Goal: Task Accomplishment & Management: Complete application form

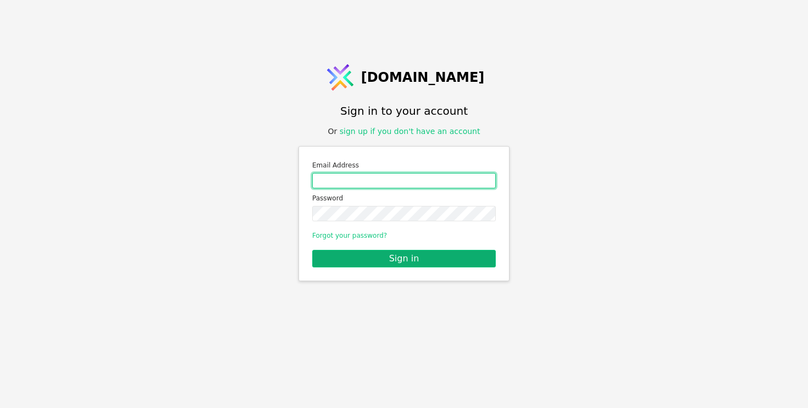
type input "[PERSON_NAME][EMAIL_ADDRESS][DOMAIN_NAME]"
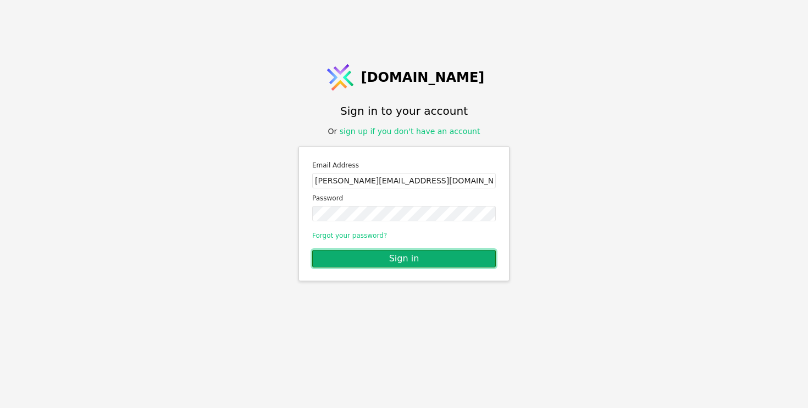
click at [364, 262] on button "Sign in" at bounding box center [404, 259] width 184 height 18
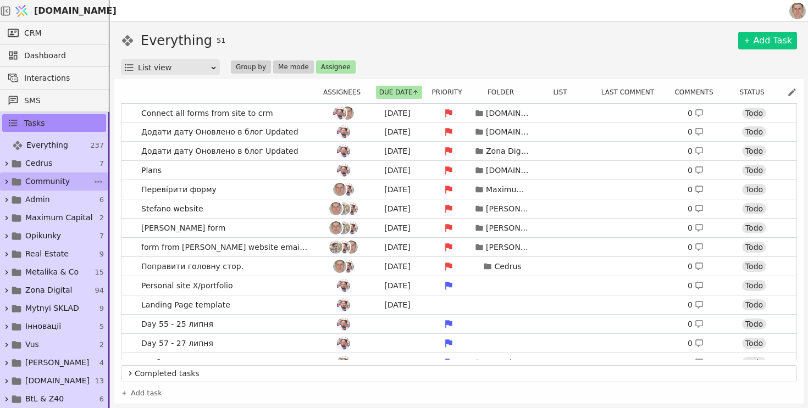
click at [61, 180] on span "Community" at bounding box center [47, 182] width 45 height 12
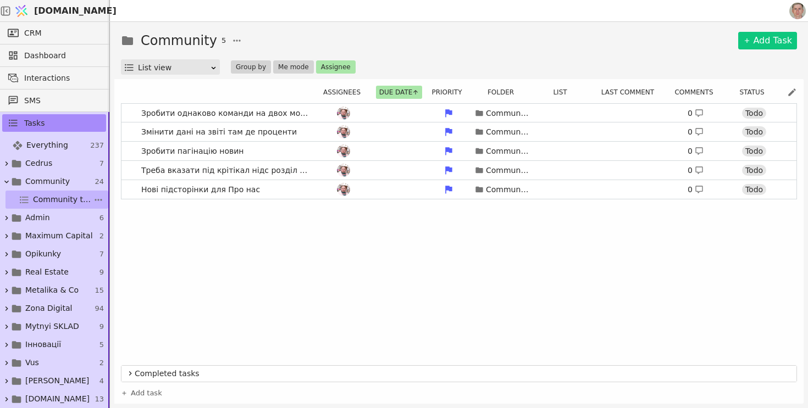
click at [71, 197] on span "Community tasks" at bounding box center [63, 200] width 60 height 12
click at [49, 196] on span "Community tasks" at bounding box center [63, 200] width 60 height 12
click at [75, 34] on link "CRM" at bounding box center [54, 33] width 104 height 18
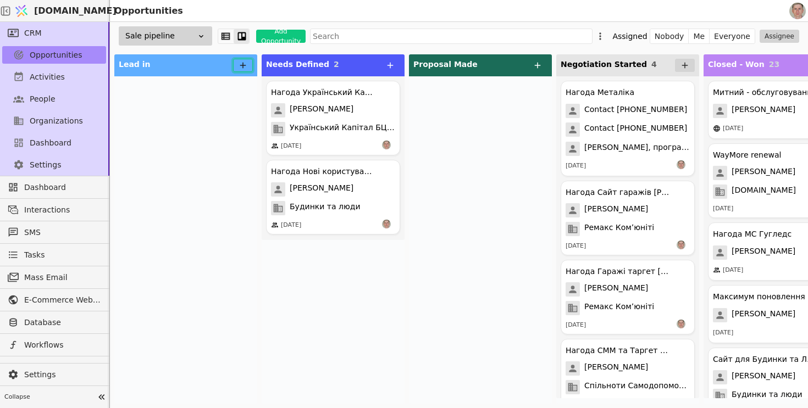
click at [240, 66] on icon at bounding box center [243, 65] width 10 height 10
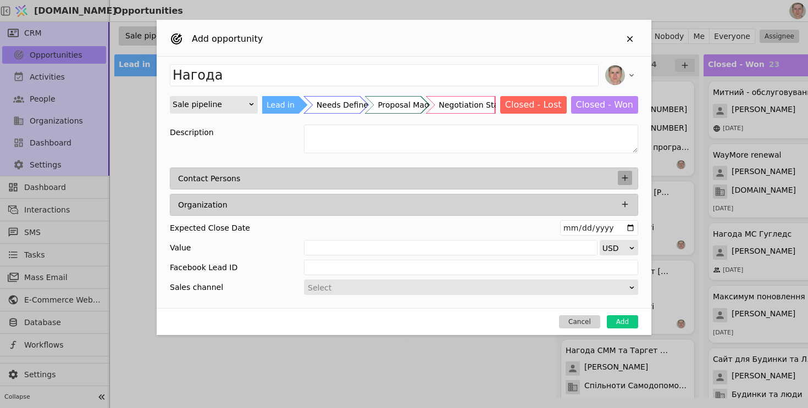
click at [625, 176] on icon "Add Opportunity" at bounding box center [625, 178] width 6 height 6
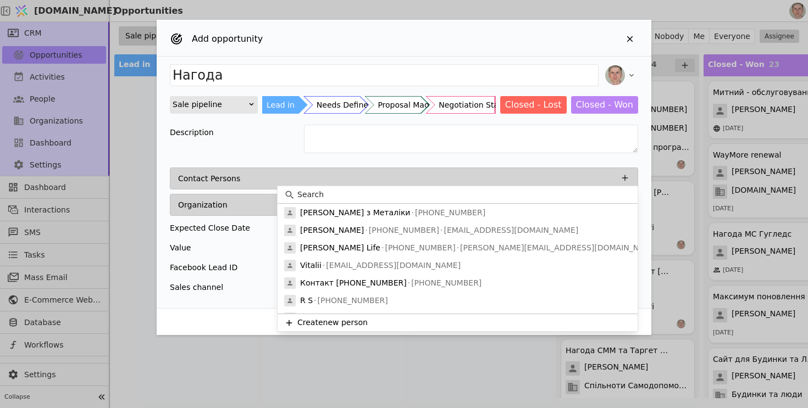
click at [490, 197] on input at bounding box center [464, 195] width 334 height 12
type input ";"
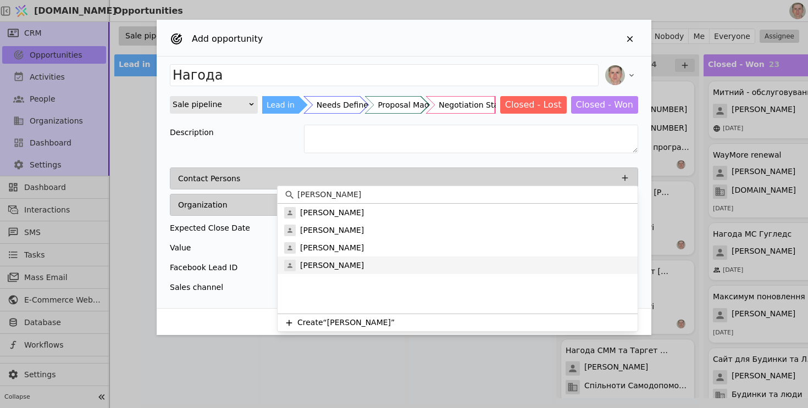
type input "[PERSON_NAME]"
click at [481, 262] on div "[PERSON_NAME]" at bounding box center [457, 266] width 360 height 18
type input "Нагода [PERSON_NAME]"
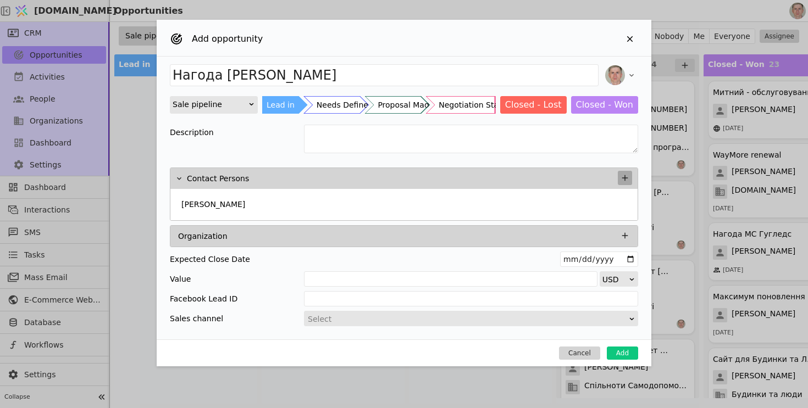
click at [623, 174] on icon "Add Opportunity" at bounding box center [625, 178] width 10 height 10
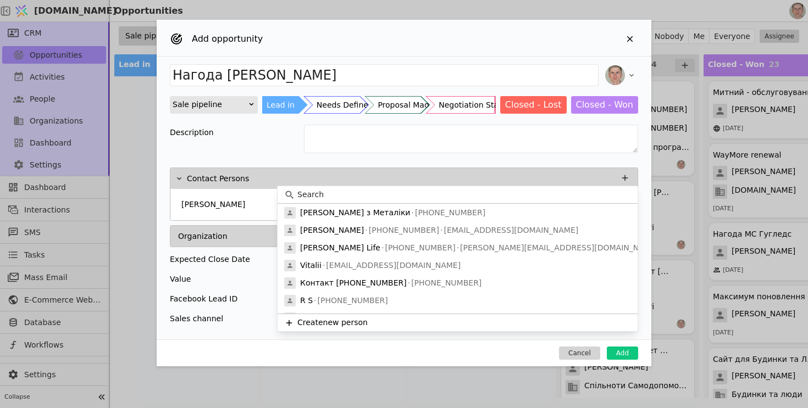
click at [440, 194] on input at bounding box center [464, 195] width 334 height 12
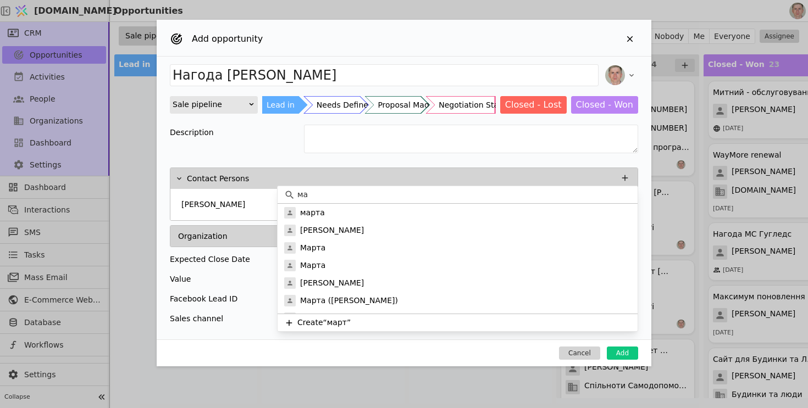
type input "м"
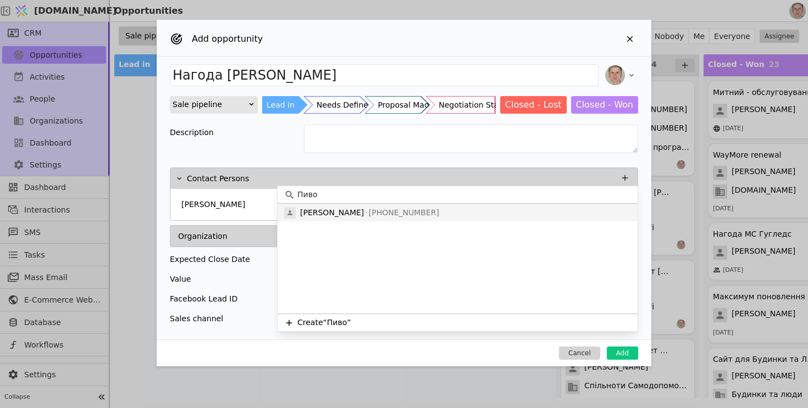
type input "Пиво"
click at [434, 204] on div "[PERSON_NAME] [PHONE_NUMBER]" at bounding box center [457, 213] width 360 height 18
type input "Нагода"
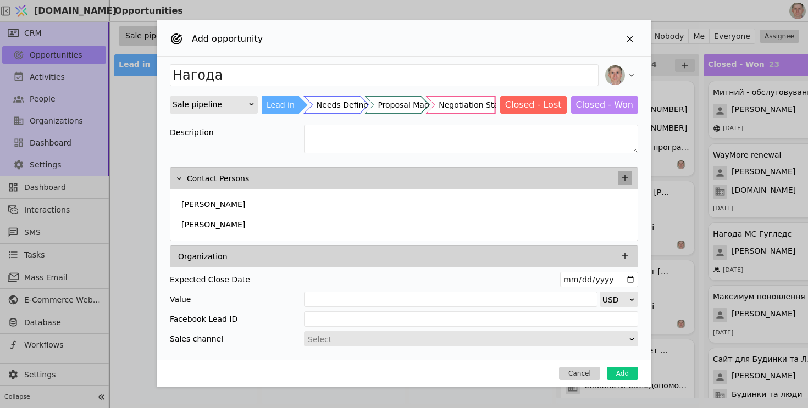
click at [625, 173] on icon "Add Opportunity" at bounding box center [625, 178] width 10 height 10
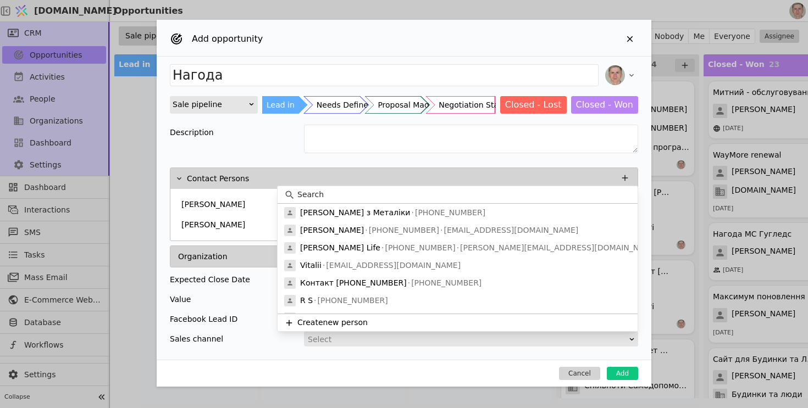
click at [522, 199] on input at bounding box center [464, 195] width 334 height 12
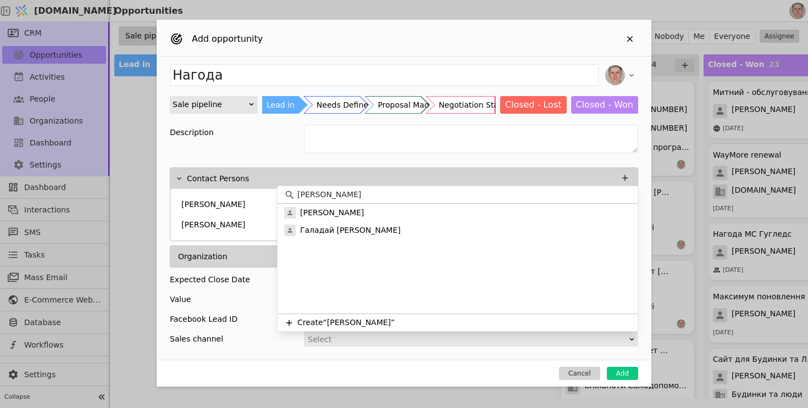
click at [378, 192] on input "[PERSON_NAME]" at bounding box center [464, 195] width 334 height 12
type input "[PERSON_NAME]"
click at [358, 232] on div "Галадай [PERSON_NAME]" at bounding box center [457, 230] width 360 height 18
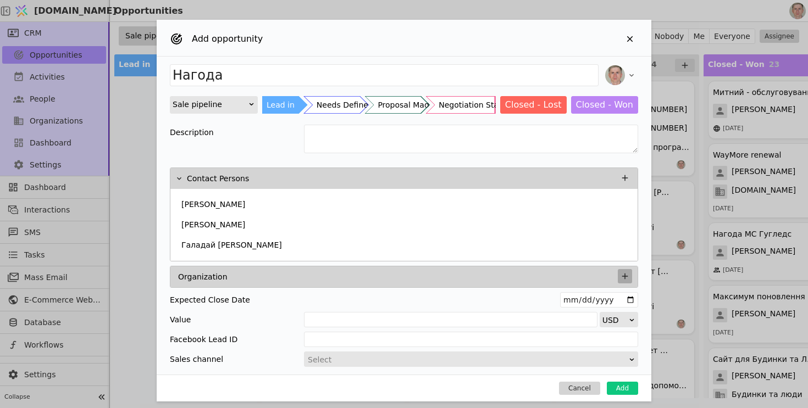
click at [621, 279] on icon "Add Opportunity" at bounding box center [625, 276] width 10 height 10
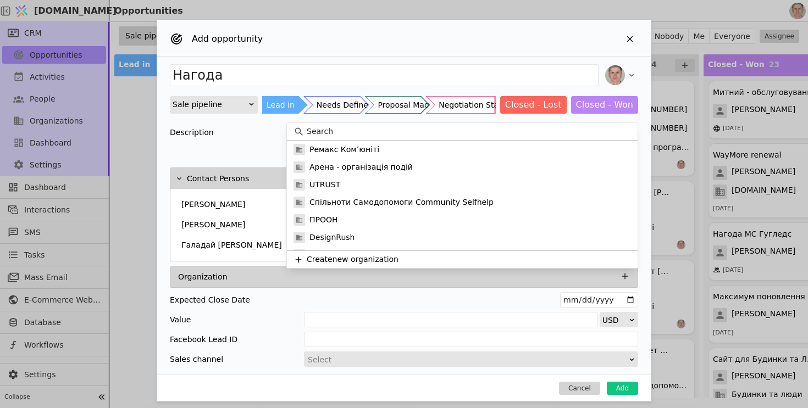
click at [413, 130] on input at bounding box center [469, 132] width 324 height 12
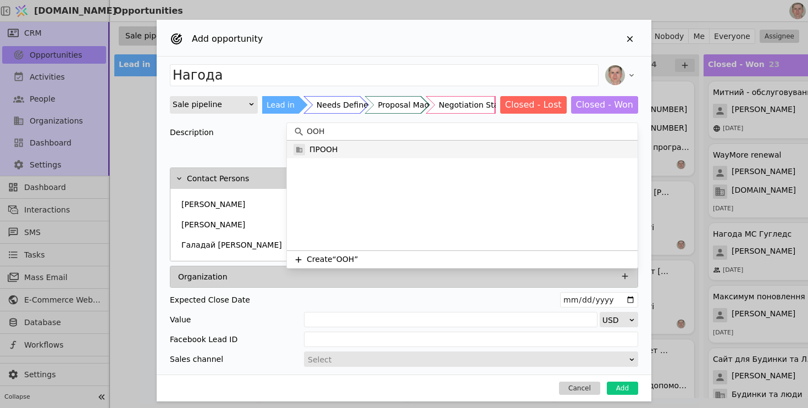
type input "ООН"
click at [387, 146] on div "ПРООН" at bounding box center [462, 150] width 351 height 18
type input "Нагода ПРООН"
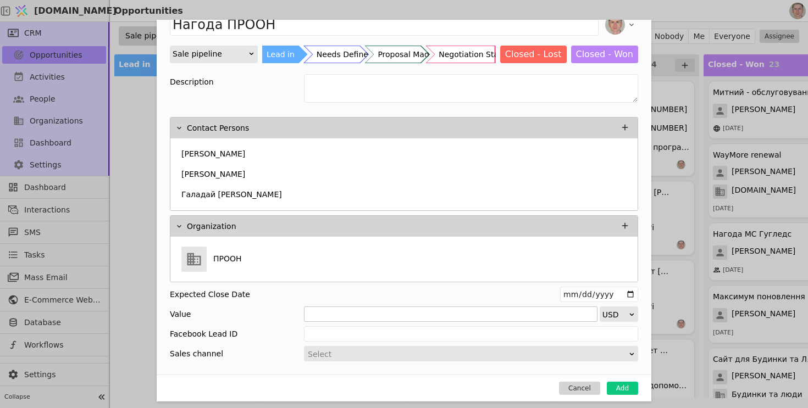
scroll to position [49, 0]
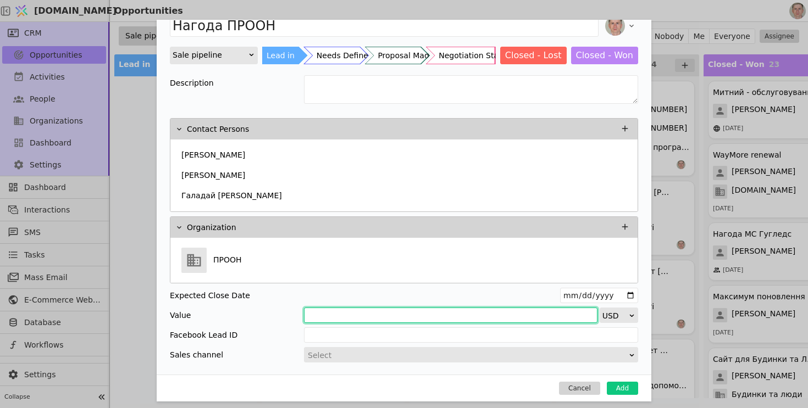
click at [344, 316] on input "Add Opportunity" at bounding box center [450, 315] width 293 height 15
type input "500"
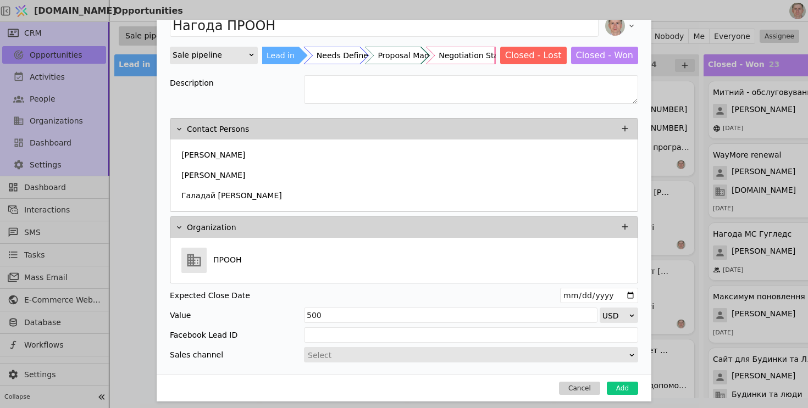
scroll to position [2, 0]
click at [379, 355] on div "Select" at bounding box center [467, 355] width 319 height 15
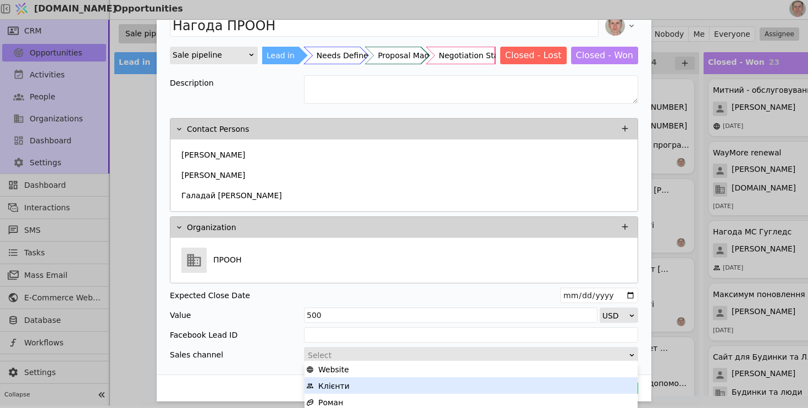
click at [380, 385] on div "Клієнти" at bounding box center [471, 386] width 330 height 16
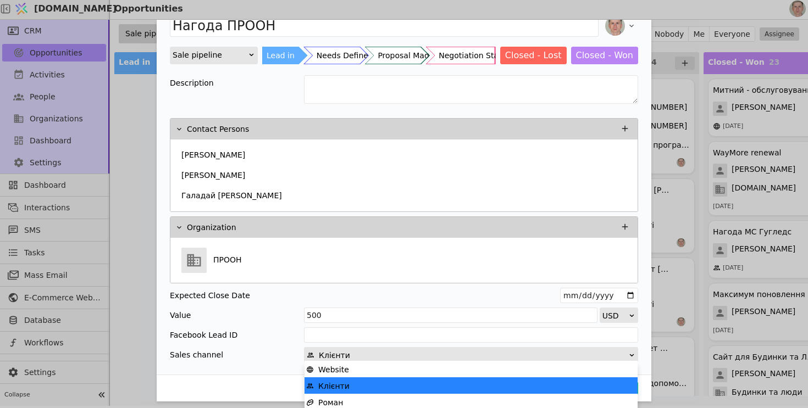
click at [369, 353] on div "Клієнти" at bounding box center [467, 355] width 321 height 15
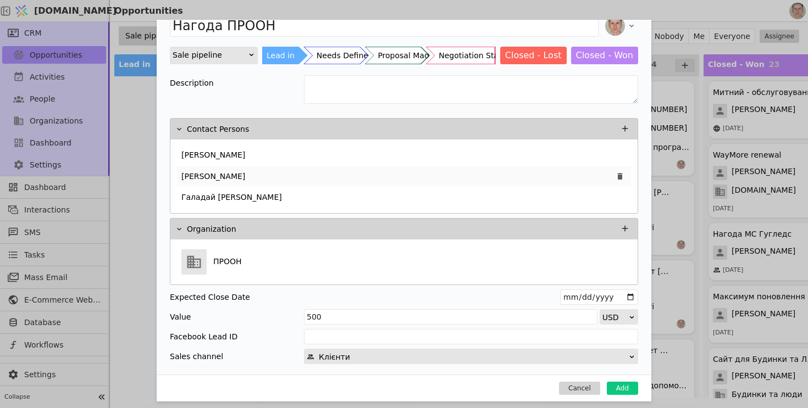
scroll to position [0, 0]
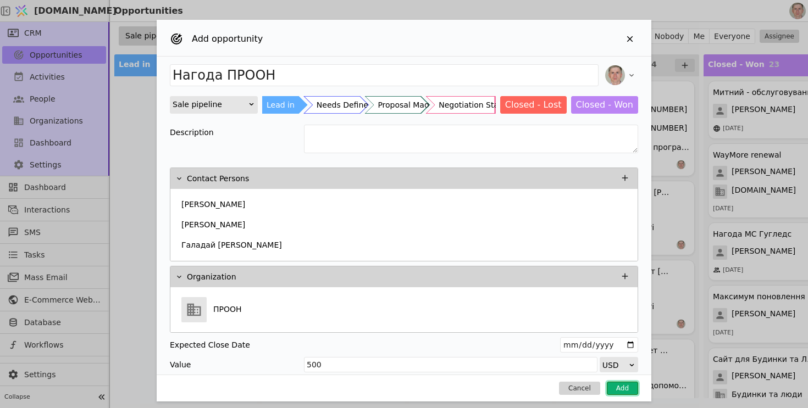
click at [626, 387] on button "Add" at bounding box center [622, 388] width 31 height 13
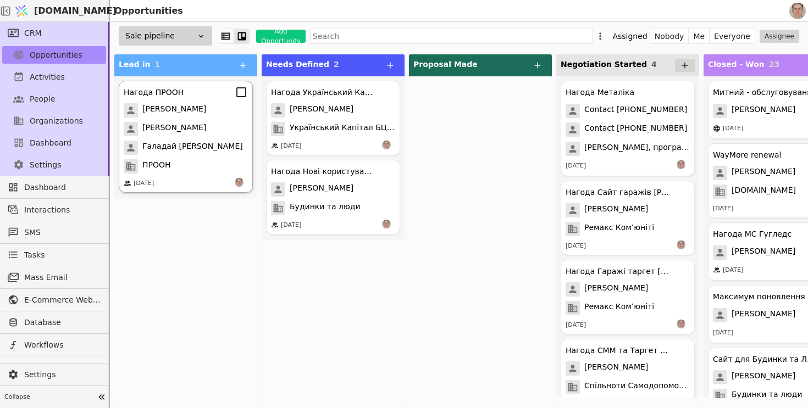
click at [211, 102] on div "Нагода ПРООН [PERSON_NAME] [PERSON_NAME] [PERSON_NAME] ПРООН [DATE]" at bounding box center [186, 137] width 134 height 112
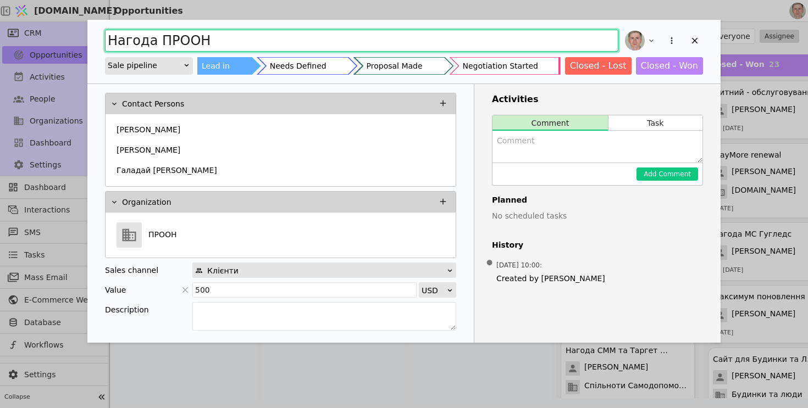
click at [243, 40] on input "Нагода ПРООН" at bounding box center [361, 41] width 513 height 22
type input "Нагода ПРООН Доробка програми"
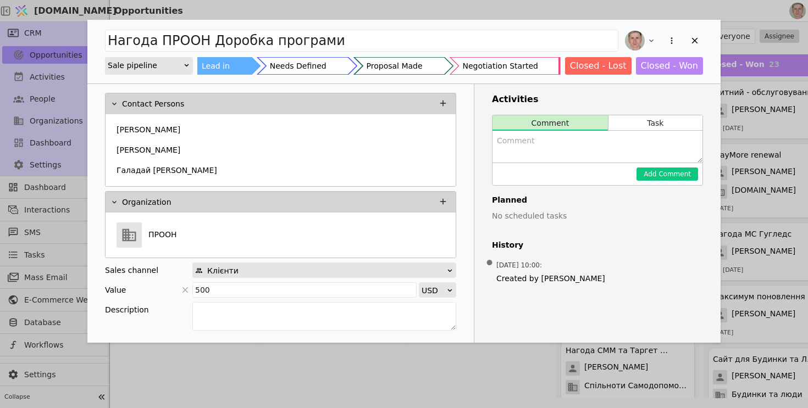
click at [326, 73] on div "Add Opportunity" at bounding box center [307, 65] width 98 height 17
click at [696, 41] on icon "Add Opportunity" at bounding box center [695, 41] width 10 height 10
